Goal: Task Accomplishment & Management: Use online tool/utility

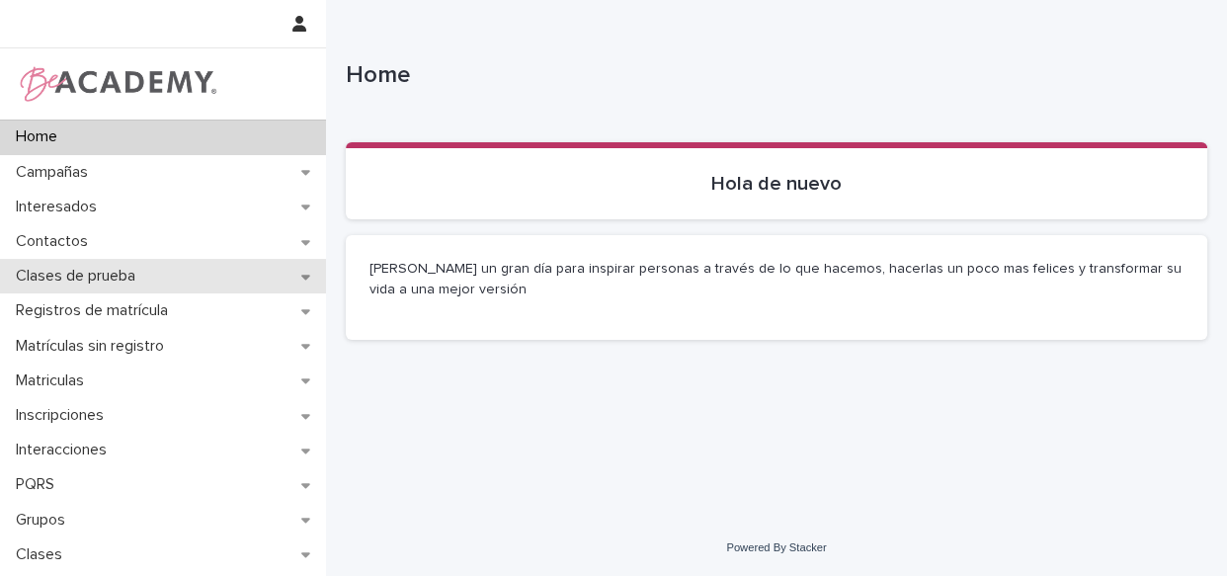
click at [127, 276] on p "Clases de prueba" at bounding box center [79, 276] width 143 height 19
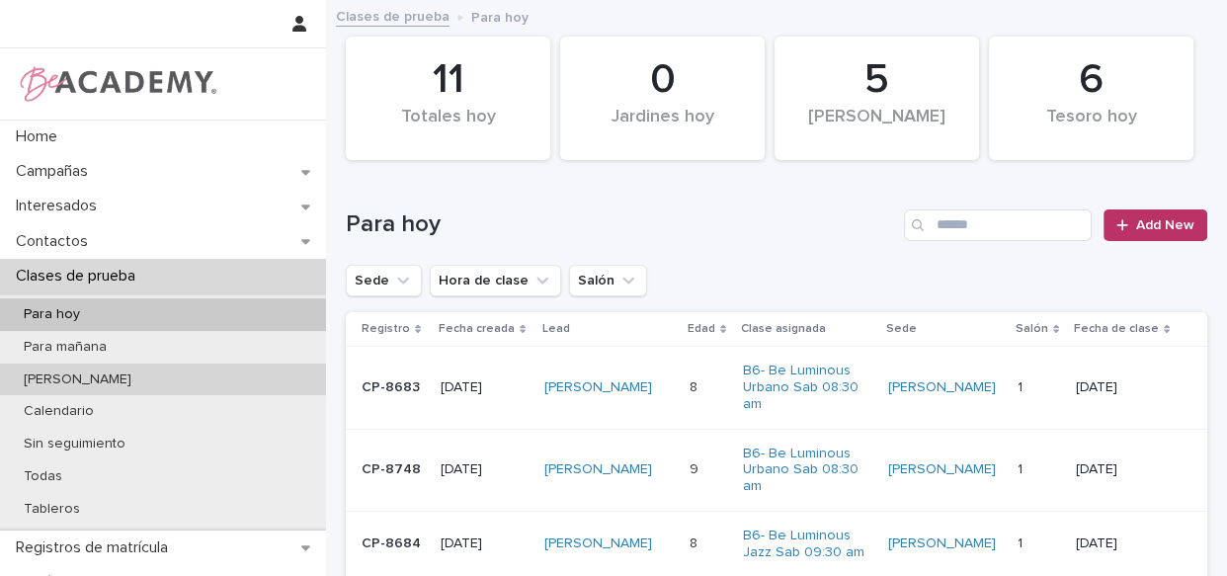
click at [58, 378] on p "De ayer" at bounding box center [77, 379] width 139 height 17
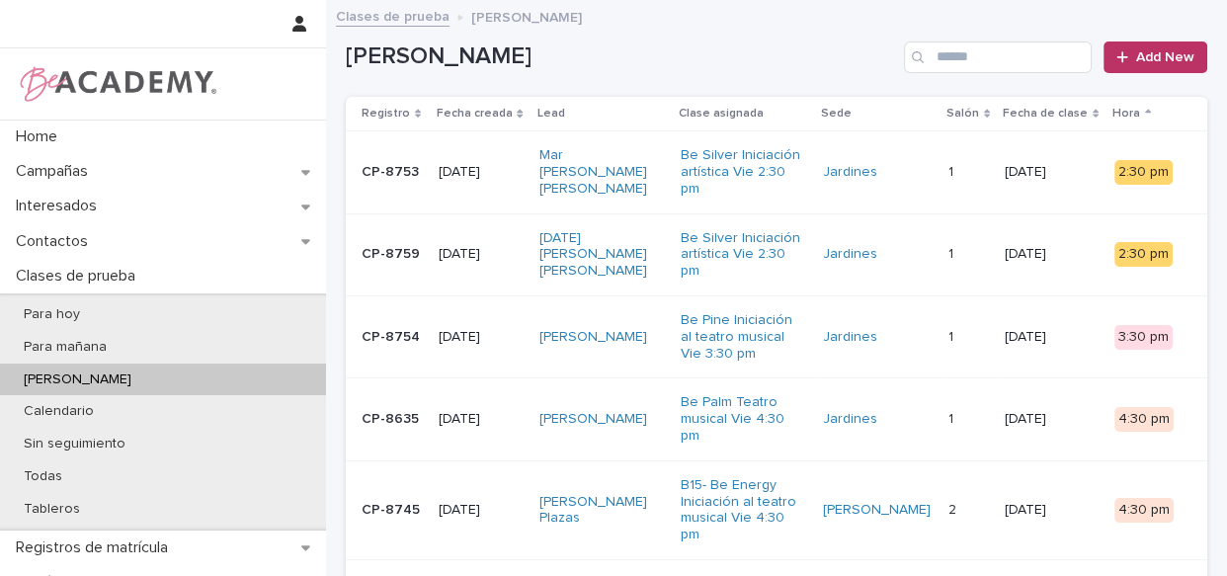
click at [666, 426] on div "Matilda Viaña Arana" at bounding box center [602, 419] width 126 height 33
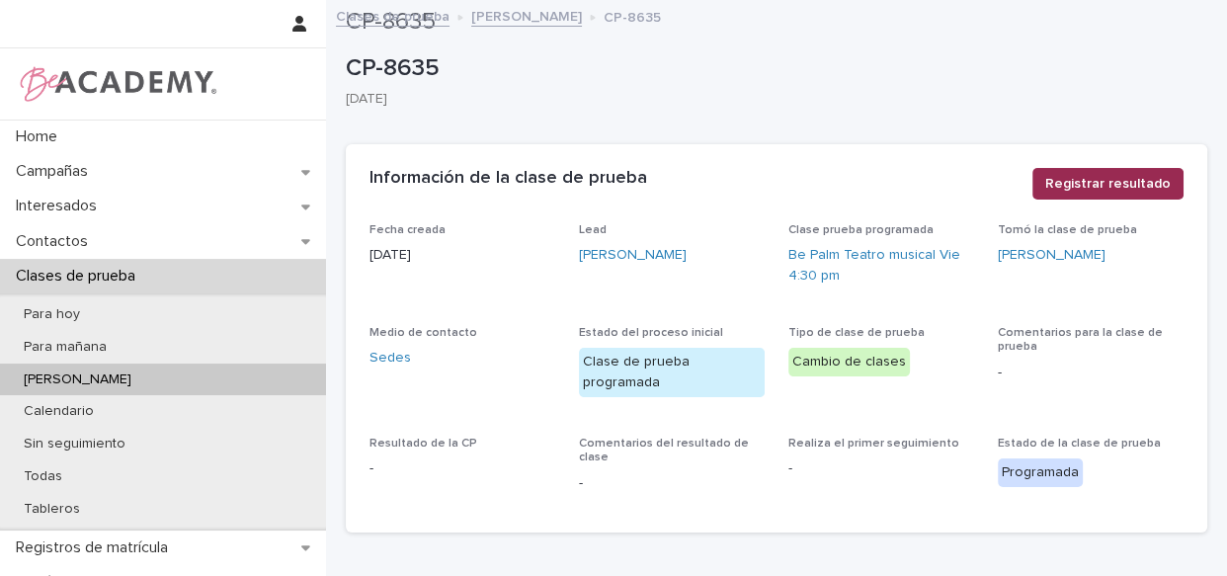
click at [1134, 179] on span "Registrar resultado" at bounding box center [1107, 184] width 125 height 20
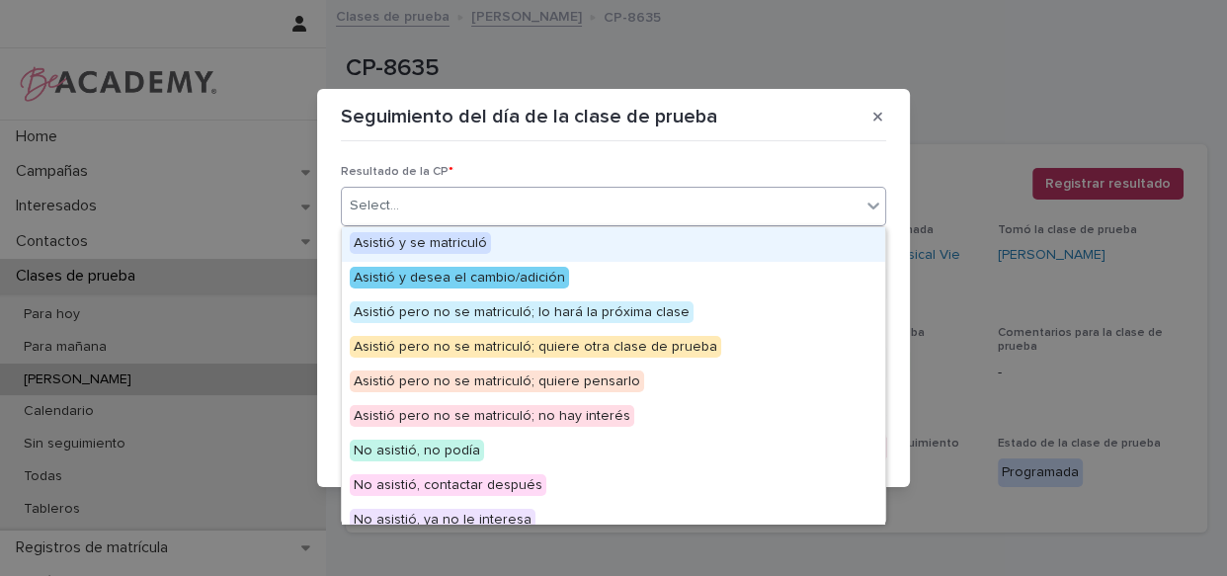
click at [571, 200] on div "Select..." at bounding box center [601, 206] width 519 height 33
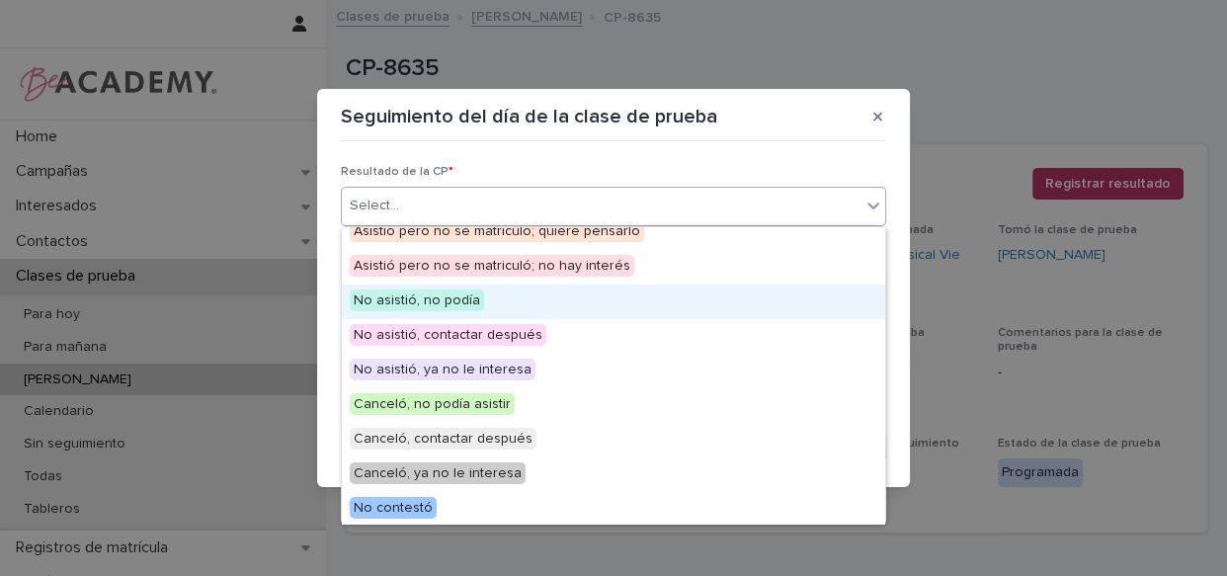
scroll to position [153, 0]
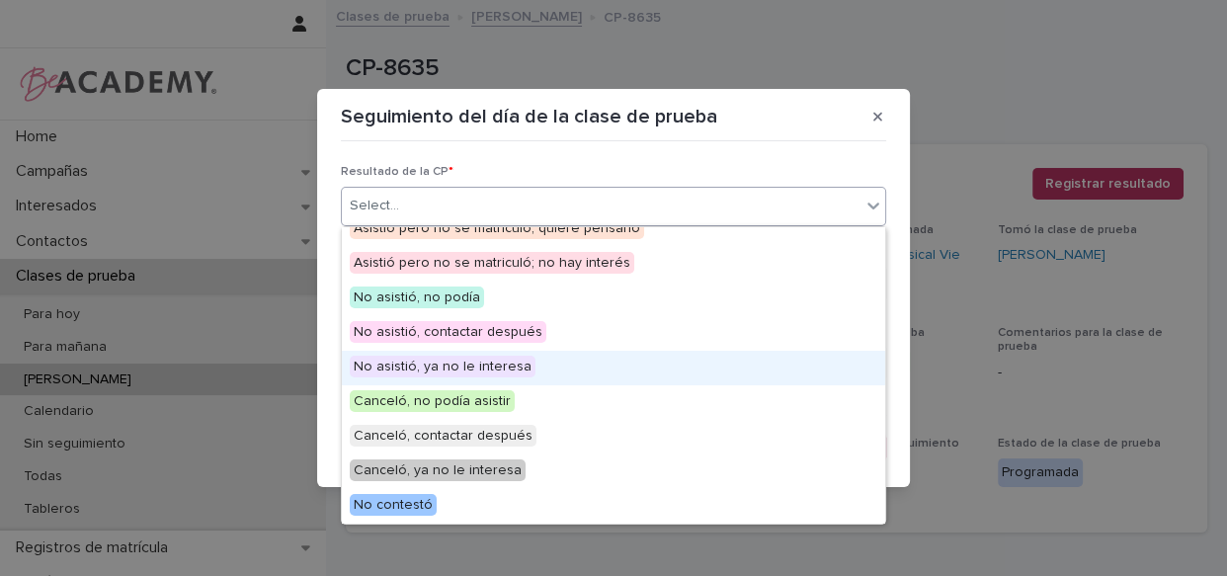
click at [435, 369] on span "No asistió, ya no le interesa" at bounding box center [443, 367] width 186 height 22
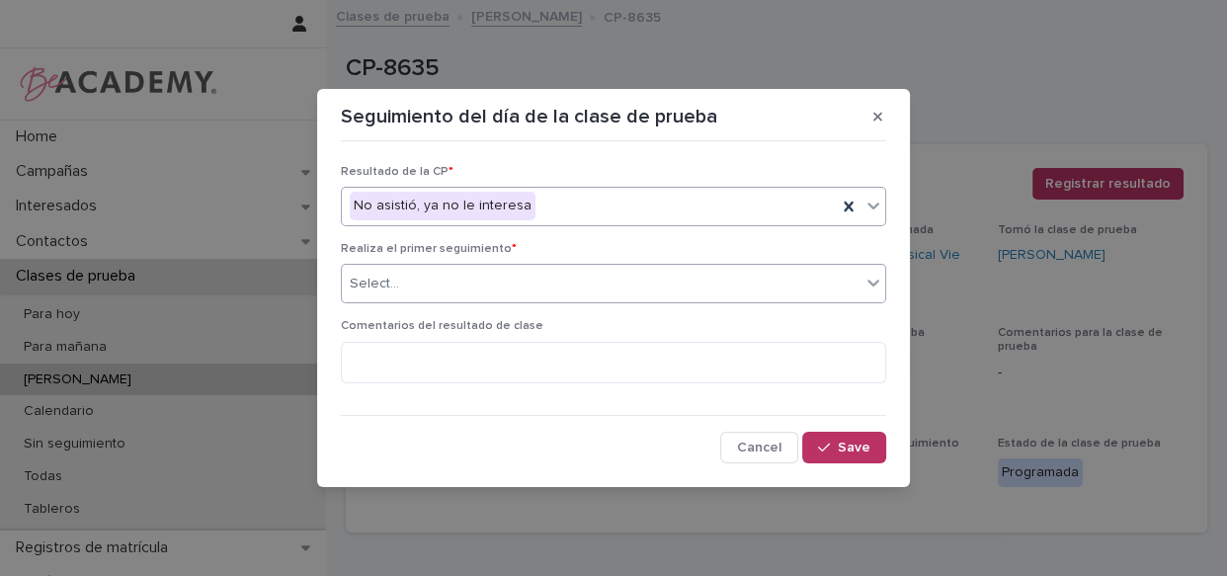
click at [466, 280] on div "Select..." at bounding box center [601, 284] width 519 height 33
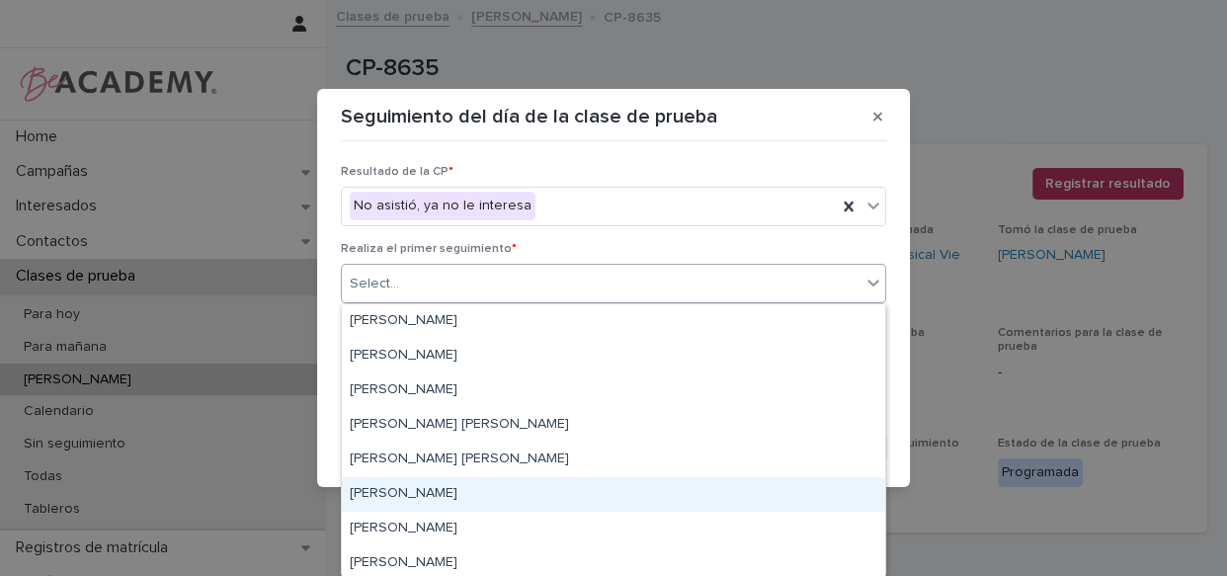
click at [411, 494] on div "Lizeth Gonzalez Mejia" at bounding box center [613, 494] width 543 height 35
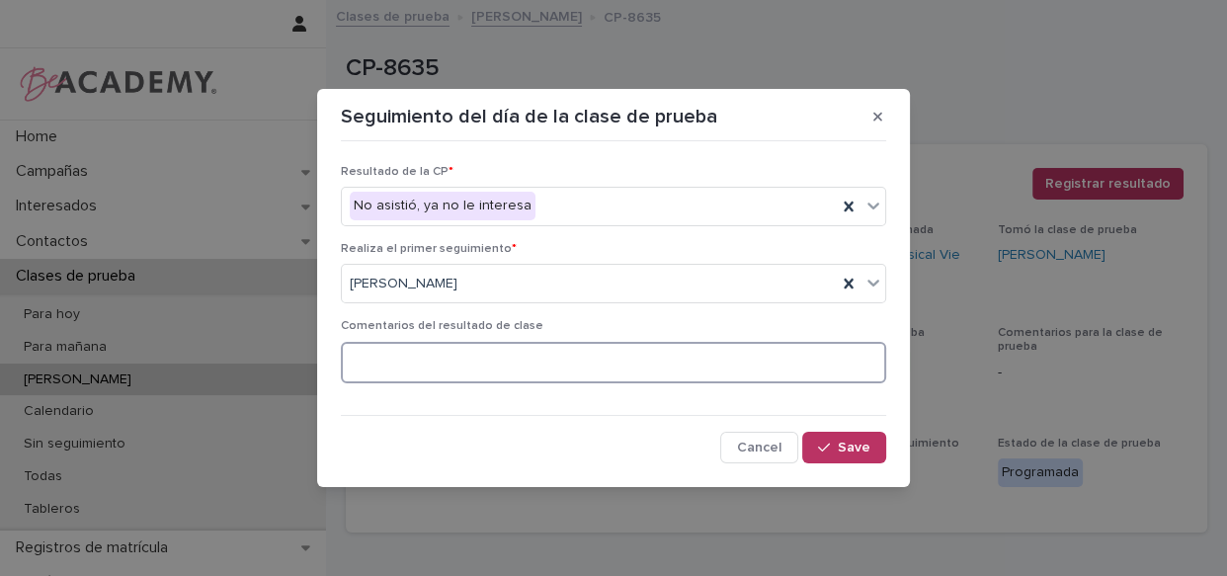
click at [422, 370] on textarea at bounding box center [613, 363] width 545 height 42
type textarea "**********"
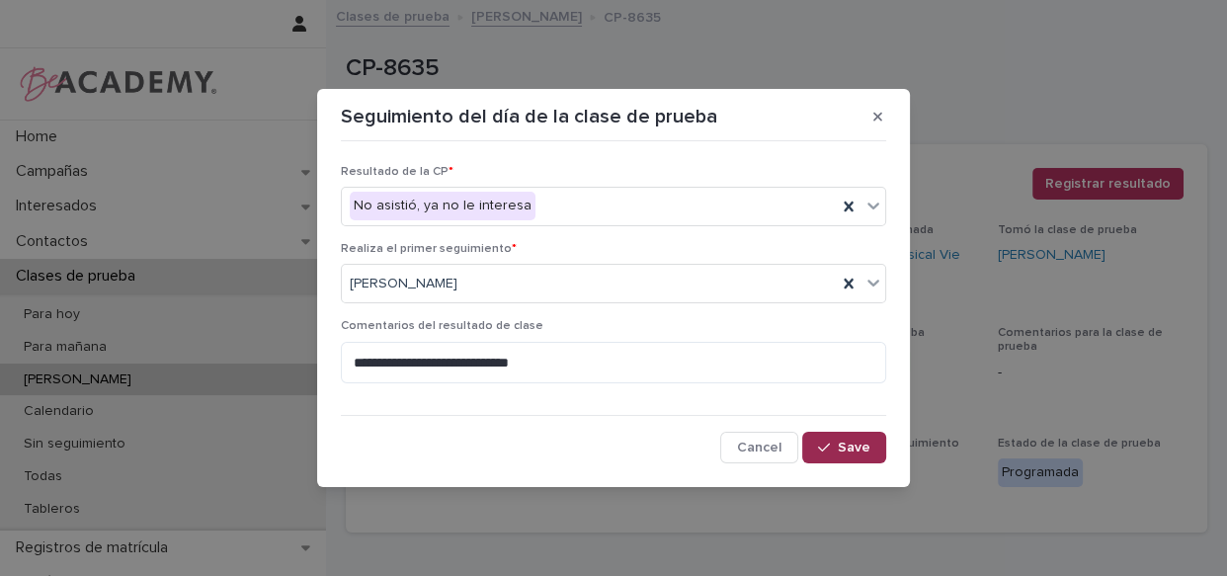
click at [843, 435] on button "Save" at bounding box center [844, 448] width 84 height 32
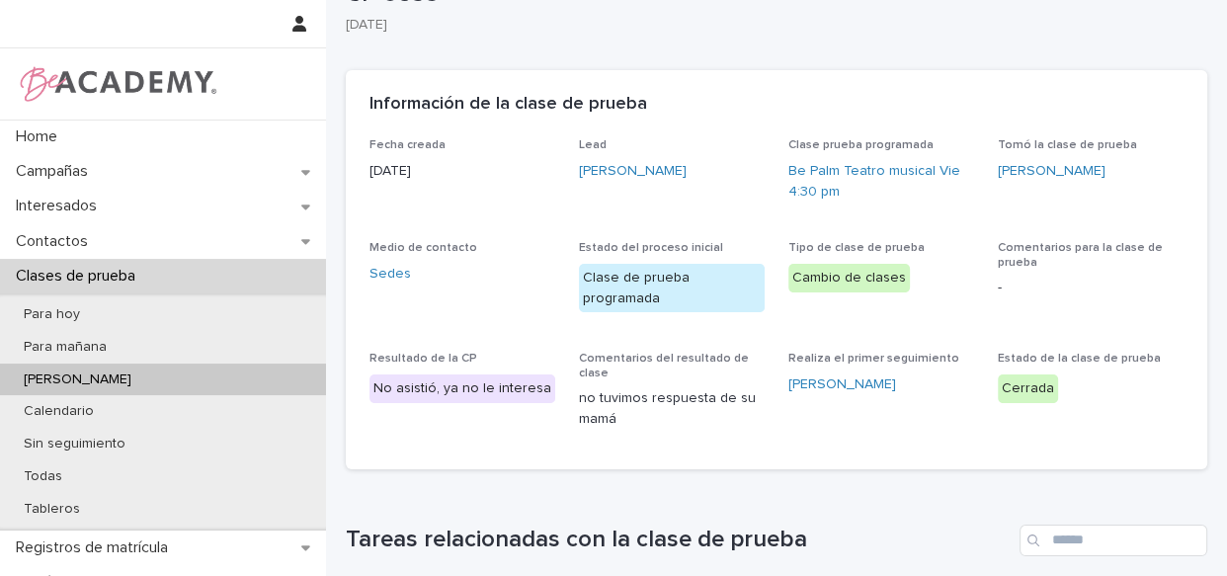
scroll to position [89, 0]
